Goal: Use online tool/utility: Utilize a website feature to perform a specific function

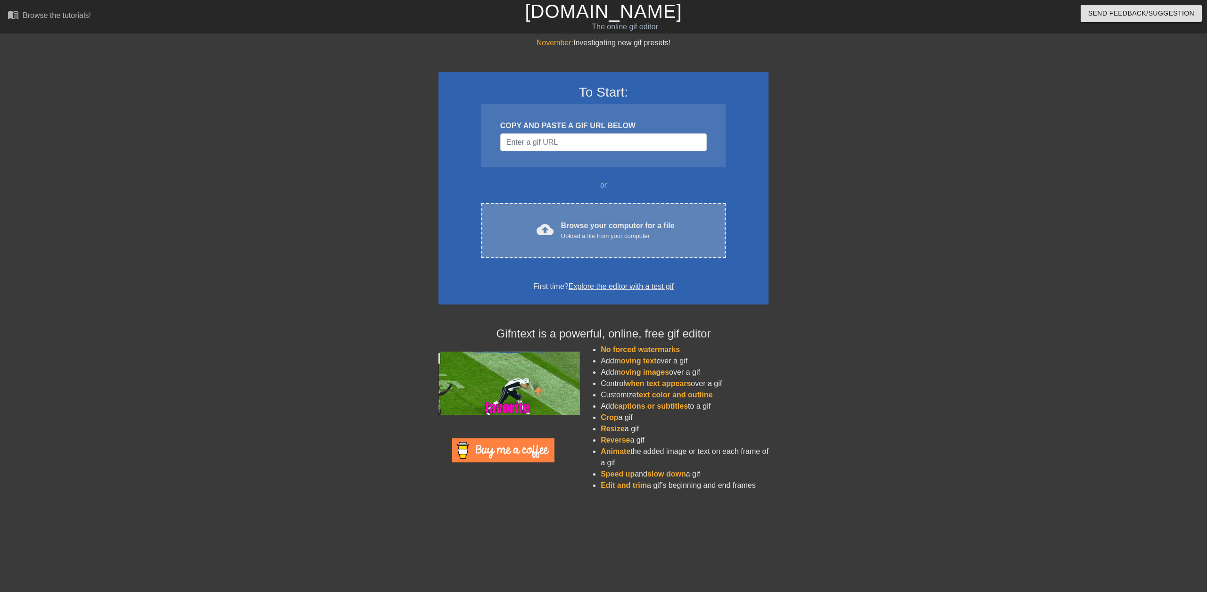
click at [628, 235] on div "Upload a file from your computer" at bounding box center [618, 236] width 114 height 9
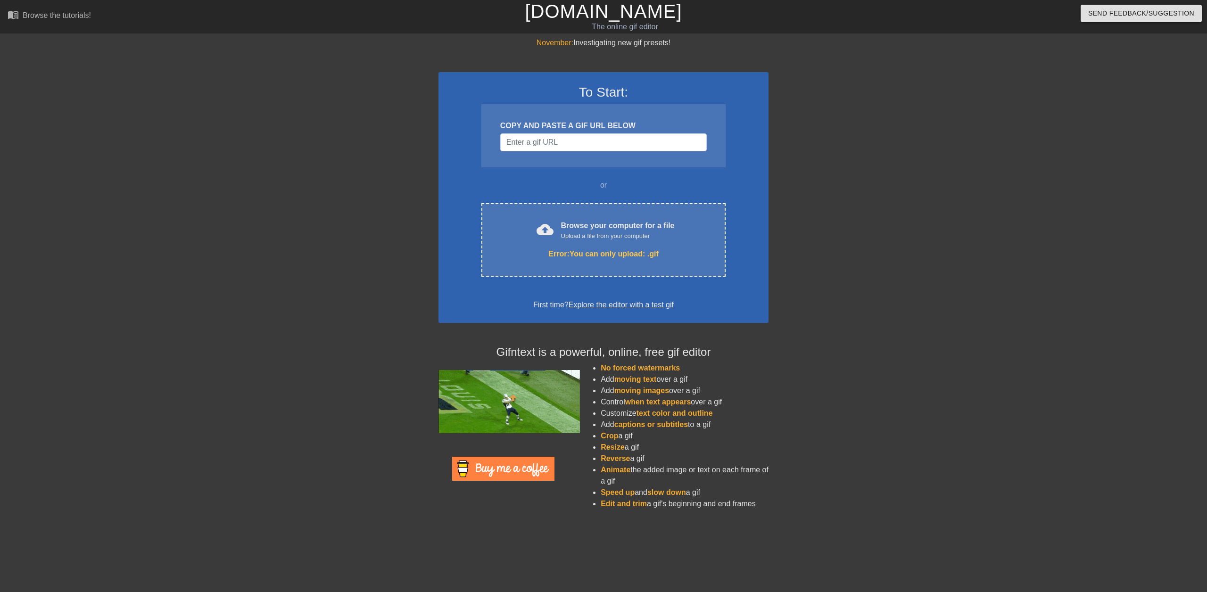
drag, startPoint x: 830, startPoint y: 306, endPoint x: 830, endPoint y: 281, distance: 25.0
click at [830, 305] on div at bounding box center [850, 178] width 141 height 283
click at [618, 143] on input "Username" at bounding box center [603, 142] width 207 height 18
click at [581, 138] on input "Username" at bounding box center [603, 142] width 207 height 18
paste input "[URL][DOMAIN_NAME]"
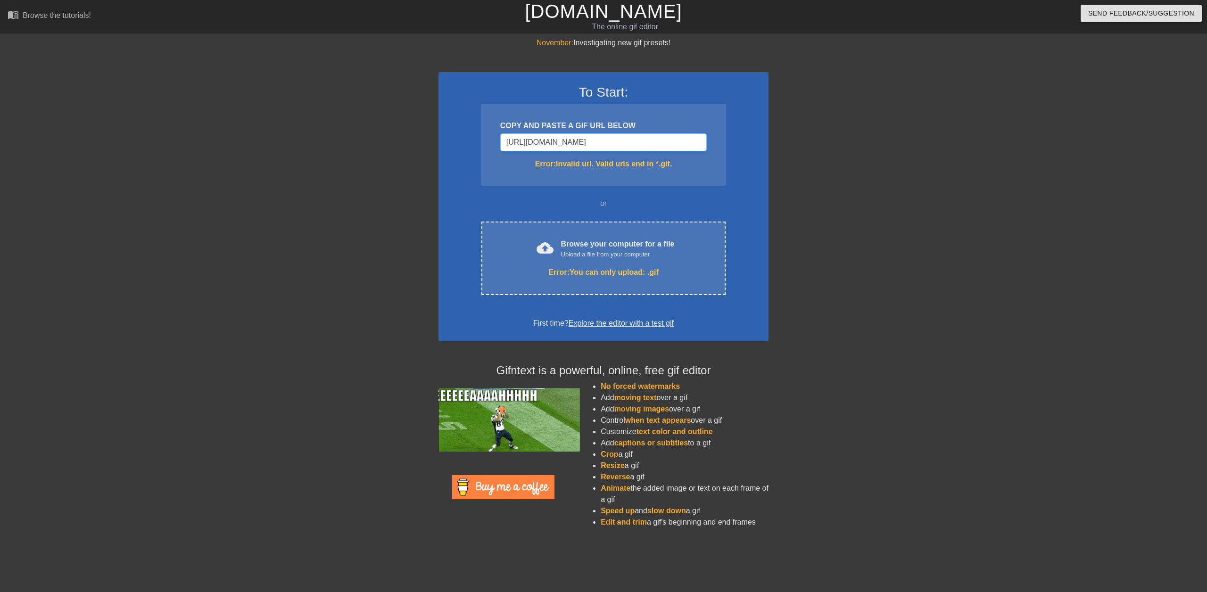
type input "[URL][DOMAIN_NAME]"
click at [835, 186] on div at bounding box center [850, 178] width 141 height 283
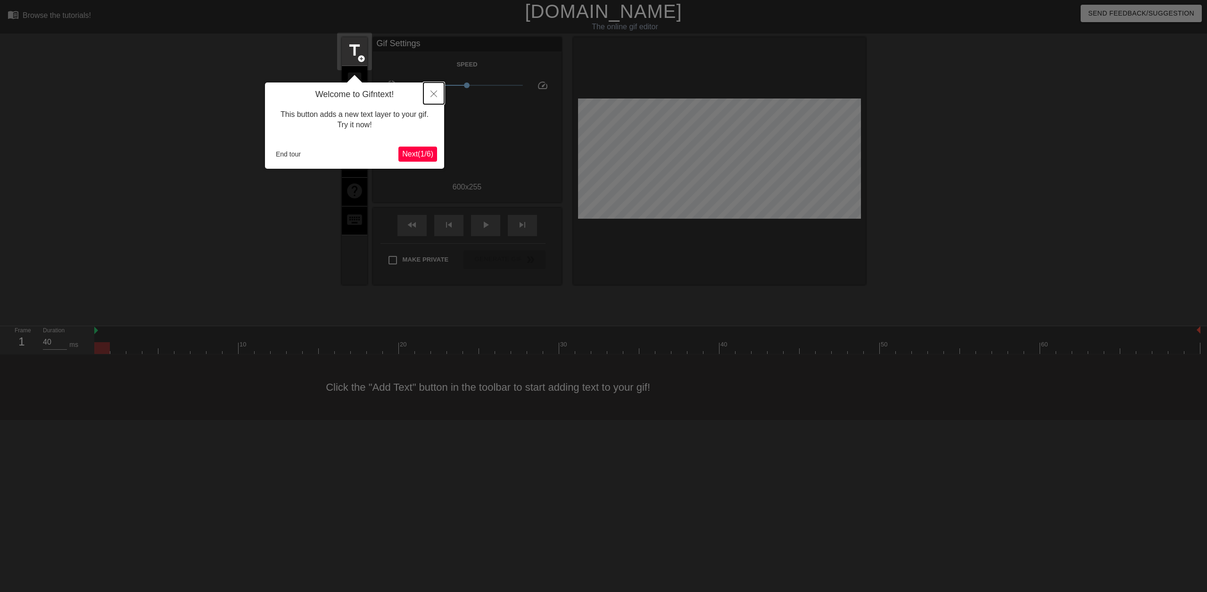
click at [432, 93] on icon "Close" at bounding box center [434, 94] width 7 height 7
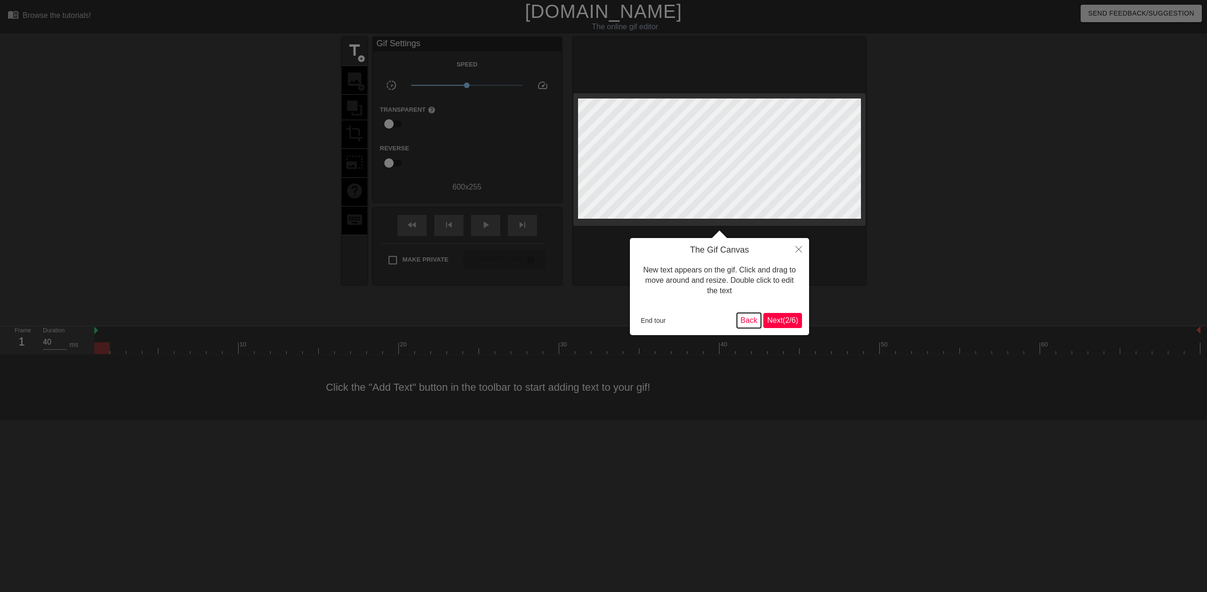
click at [746, 321] on button "Back" at bounding box center [749, 320] width 25 height 15
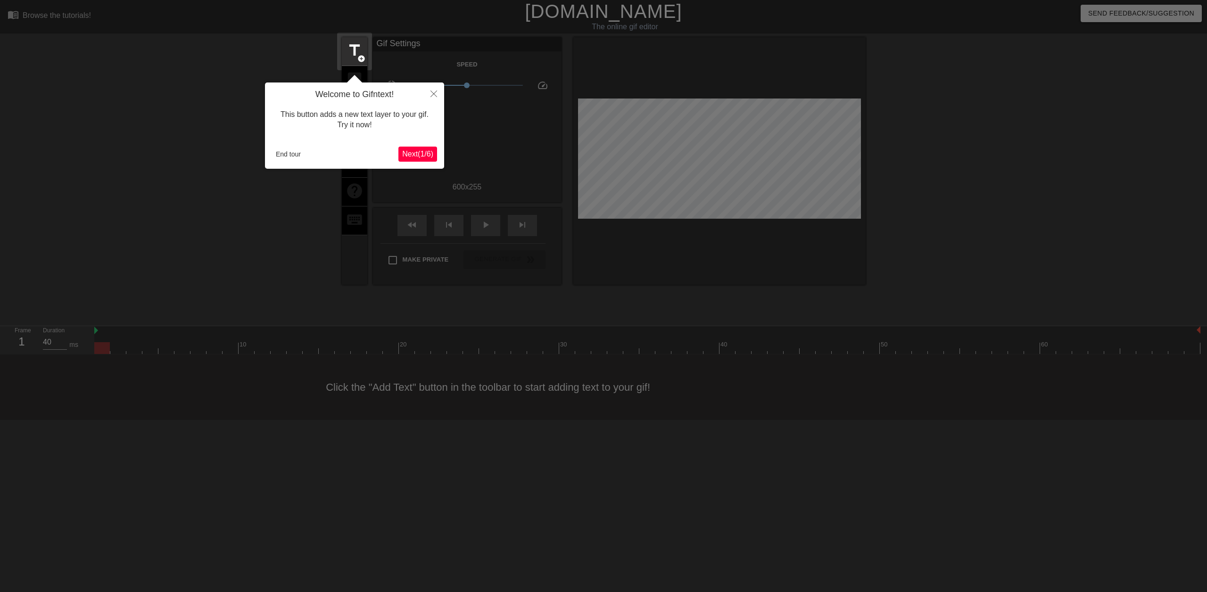
click at [438, 158] on div "Welcome to Gifntext! This button adds a new text layer to your gif. Try it now!…" at bounding box center [354, 126] width 179 height 86
click at [421, 152] on span "Next ( 1 / 6 )" at bounding box center [417, 154] width 31 height 8
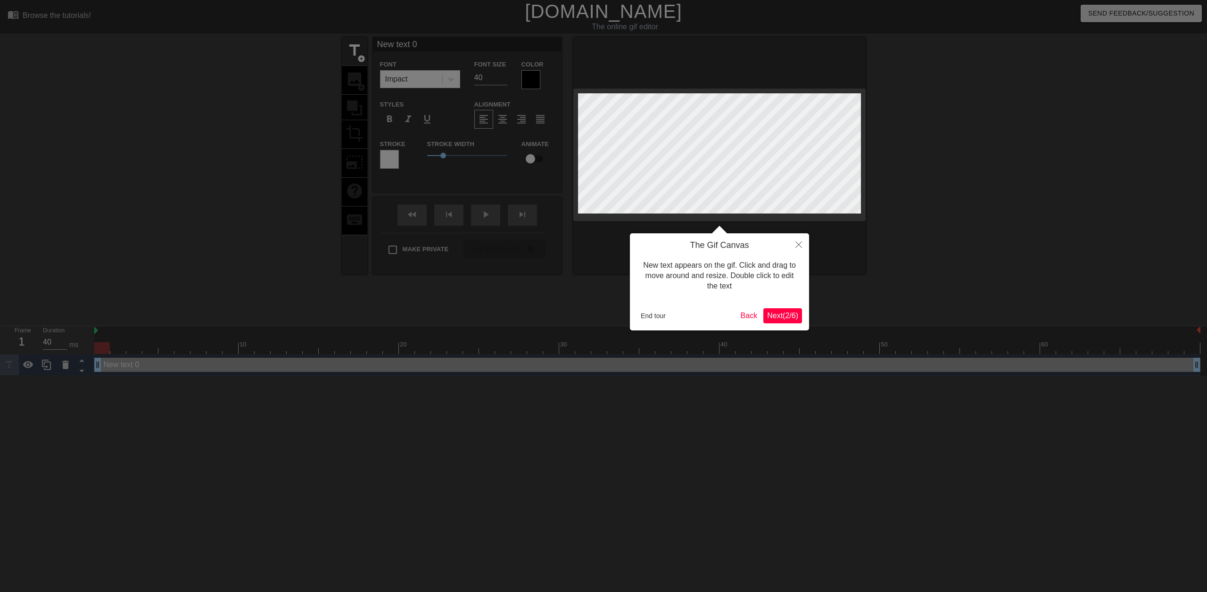
click at [774, 316] on span "Next ( 2 / 6 )" at bounding box center [782, 316] width 31 height 8
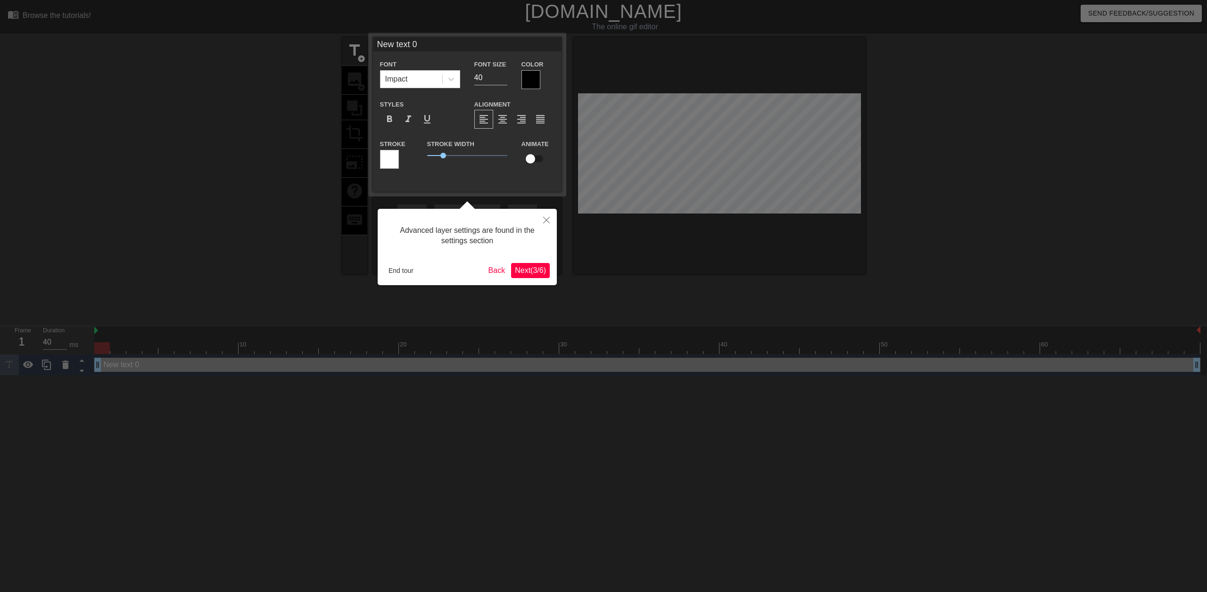
click at [532, 266] on span "Next ( 3 / 6 )" at bounding box center [530, 270] width 31 height 8
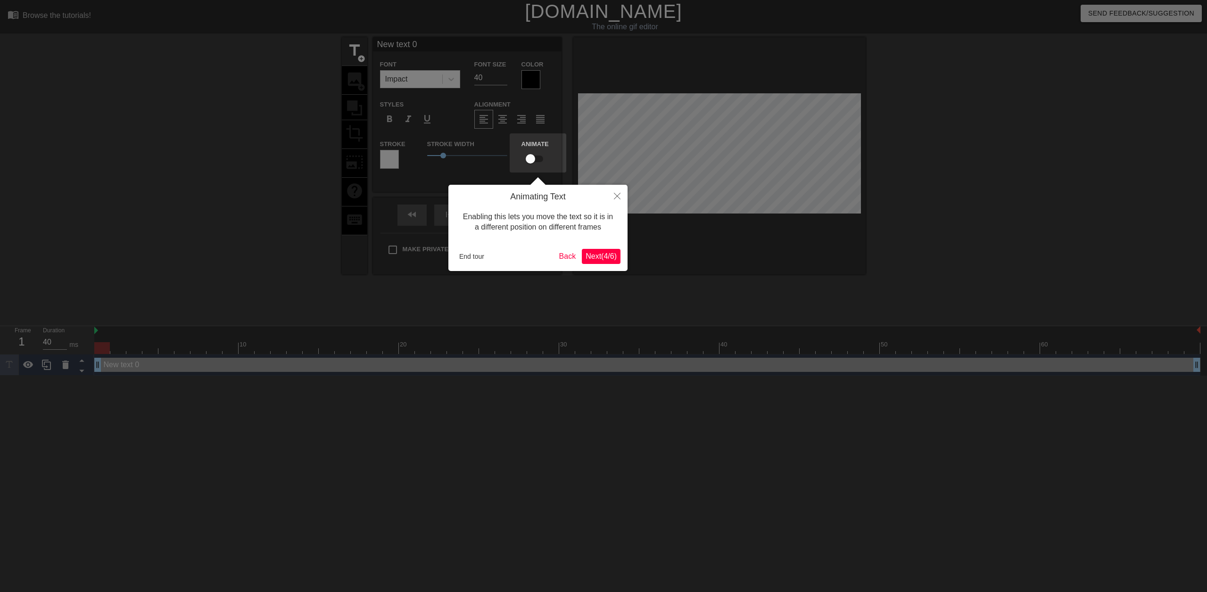
click at [608, 264] on div "Animating Text Enabling this lets you move the text so it is in a different pos…" at bounding box center [538, 228] width 179 height 86
click at [611, 255] on span "Next ( 4 / 6 )" at bounding box center [601, 256] width 31 height 8
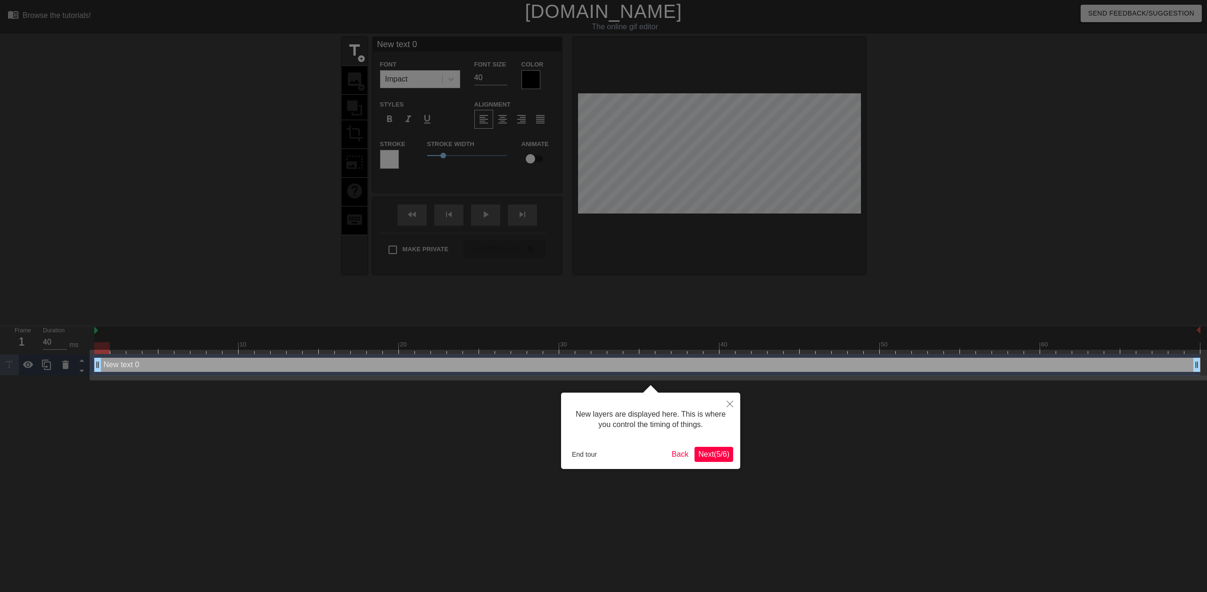
click at [717, 454] on span "Next ( 5 / 6 )" at bounding box center [713, 454] width 31 height 8
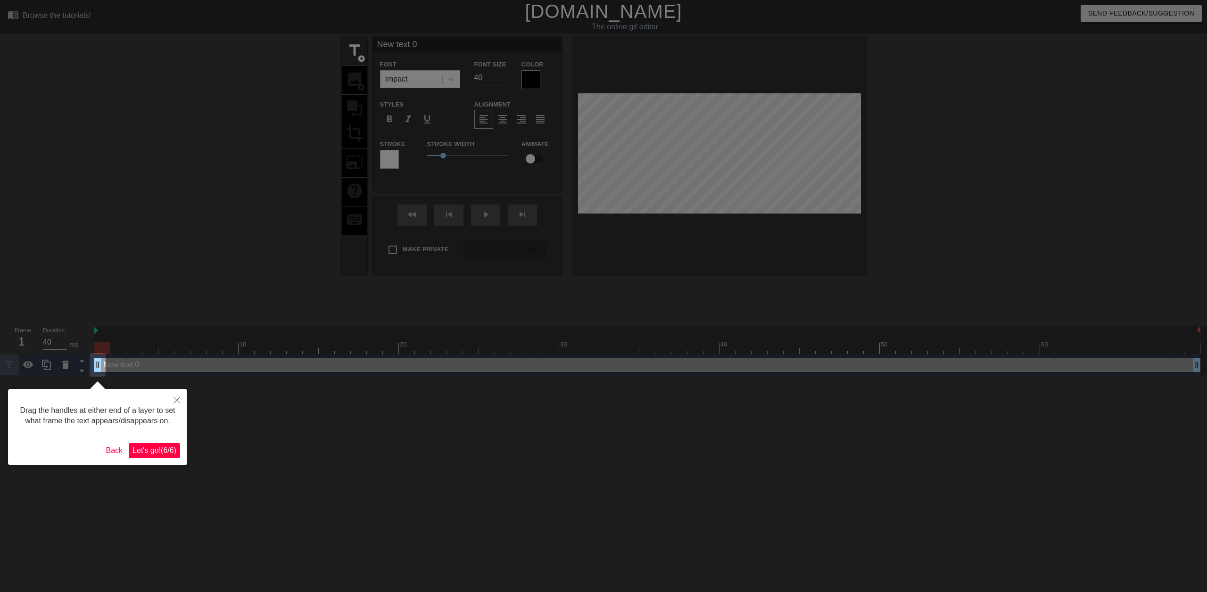
click at [175, 451] on span "Let's go! ( 6 / 6 )" at bounding box center [155, 451] width 44 height 8
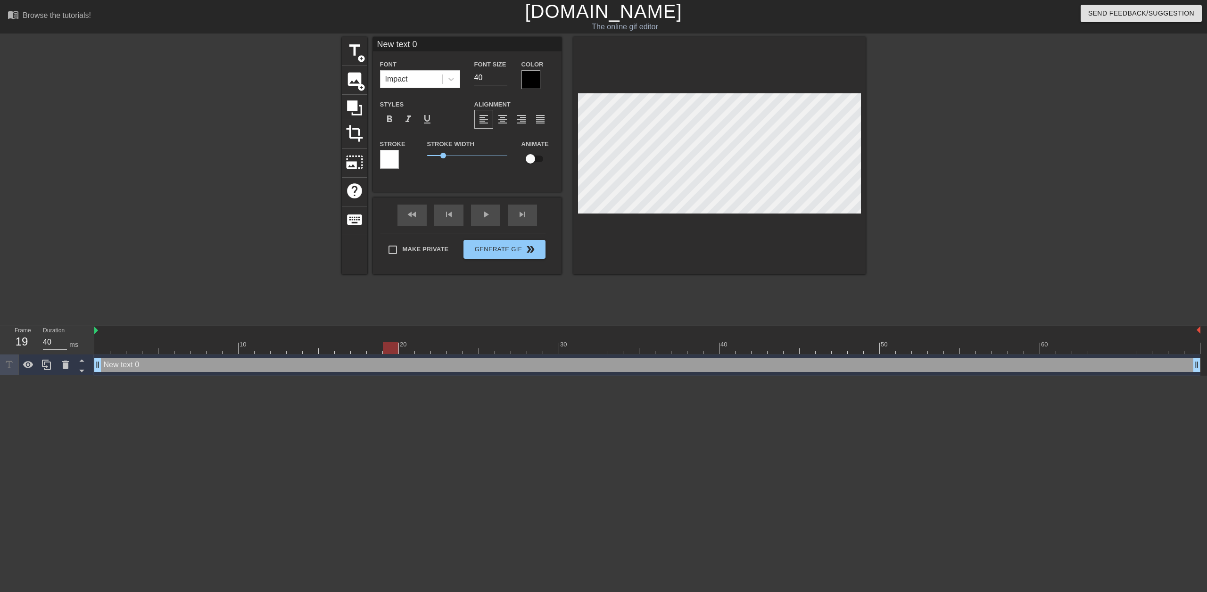
drag, startPoint x: 101, startPoint y: 347, endPoint x: 354, endPoint y: 345, distance: 252.8
click at [394, 342] on div at bounding box center [391, 348] width 16 height 12
click at [99, 331] on div at bounding box center [647, 330] width 1106 height 9
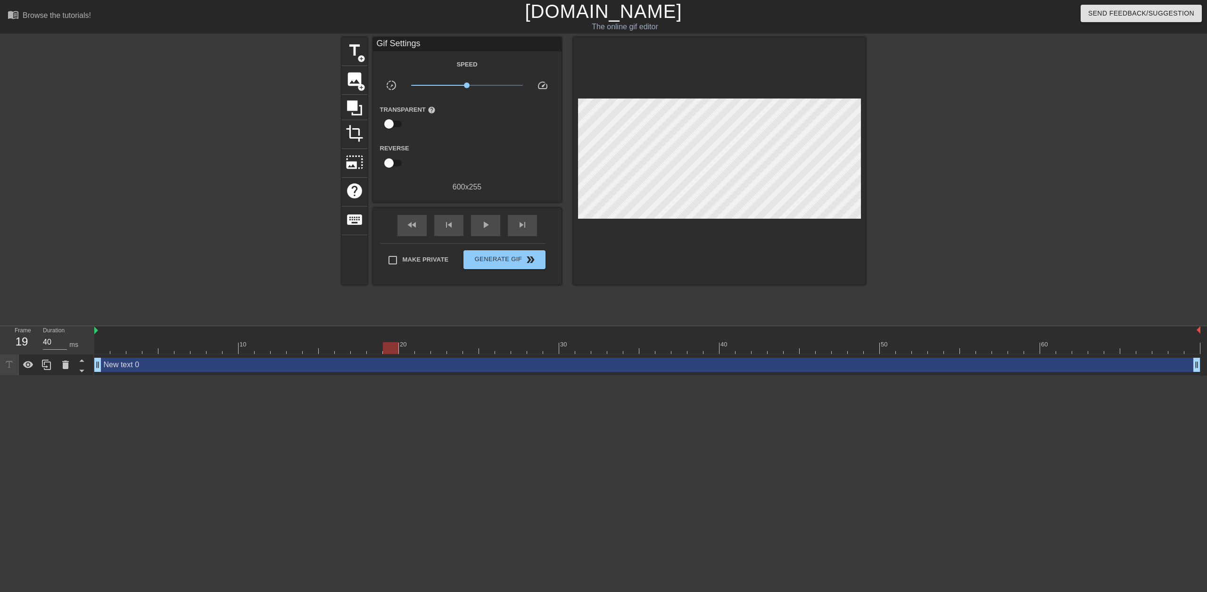
drag, startPoint x: 123, startPoint y: 259, endPoint x: 170, endPoint y: 241, distance: 50.6
click at [123, 258] on div "title add_circle image add_circle crop photo_size_select_large help keyboard Gi…" at bounding box center [603, 178] width 1207 height 283
drag, startPoint x: 98, startPoint y: 368, endPoint x: 82, endPoint y: 363, distance: 17.3
click at [81, 363] on div "Frame 1 Duration 40 ms 10 20 30 40 50 60 New text 0 drag_handle drag_handle" at bounding box center [603, 351] width 1207 height 50
drag, startPoint x: 100, startPoint y: 349, endPoint x: 845, endPoint y: 54, distance: 801.5
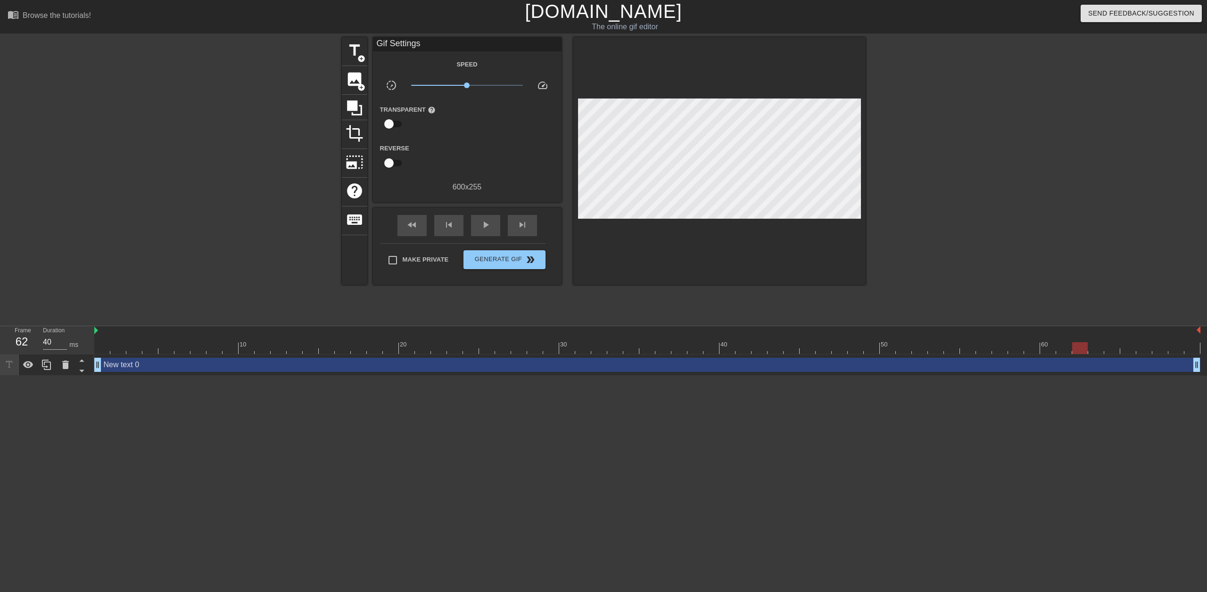
click at [1114, 332] on div "10 20 30 40 50 60" at bounding box center [647, 340] width 1106 height 28
